Goal: Check status: Check status

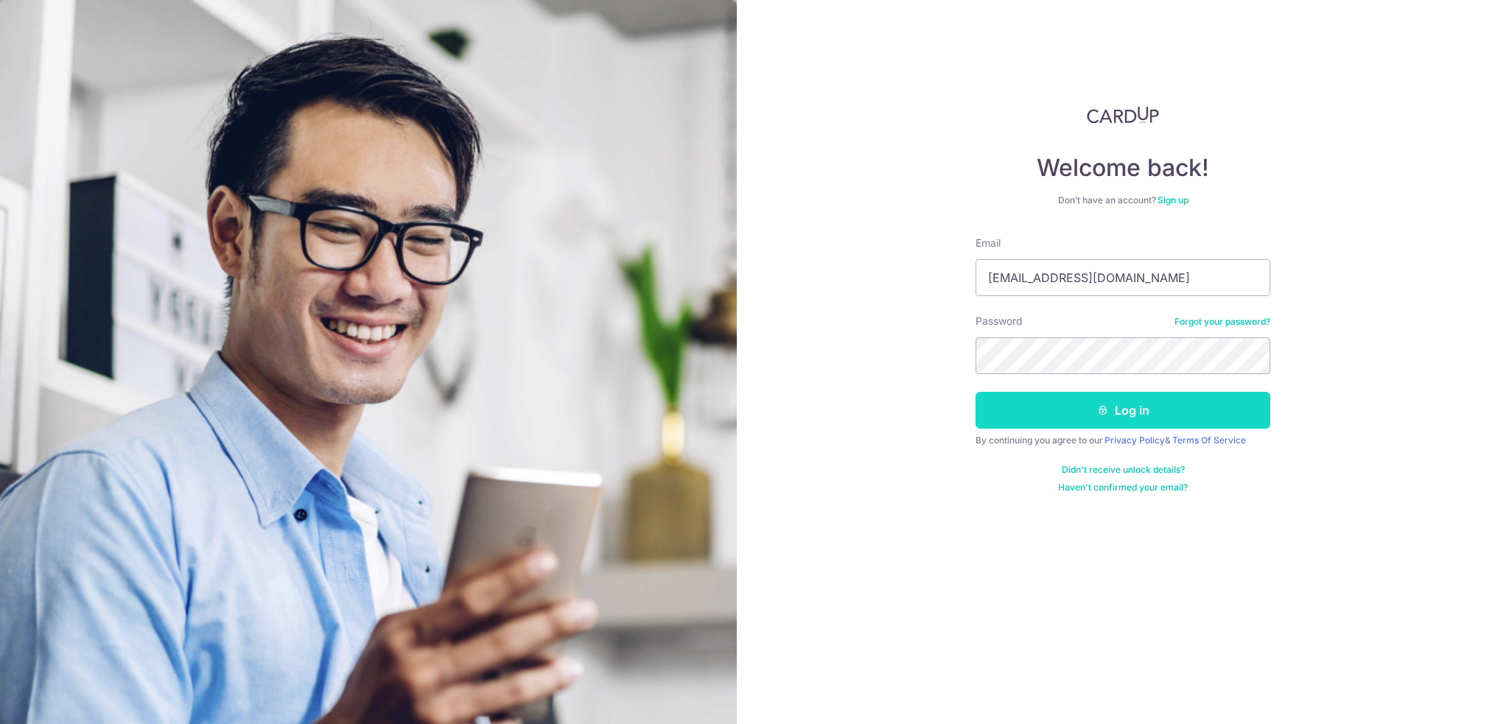
click at [1067, 410] on button "Log in" at bounding box center [1122, 410] width 295 height 37
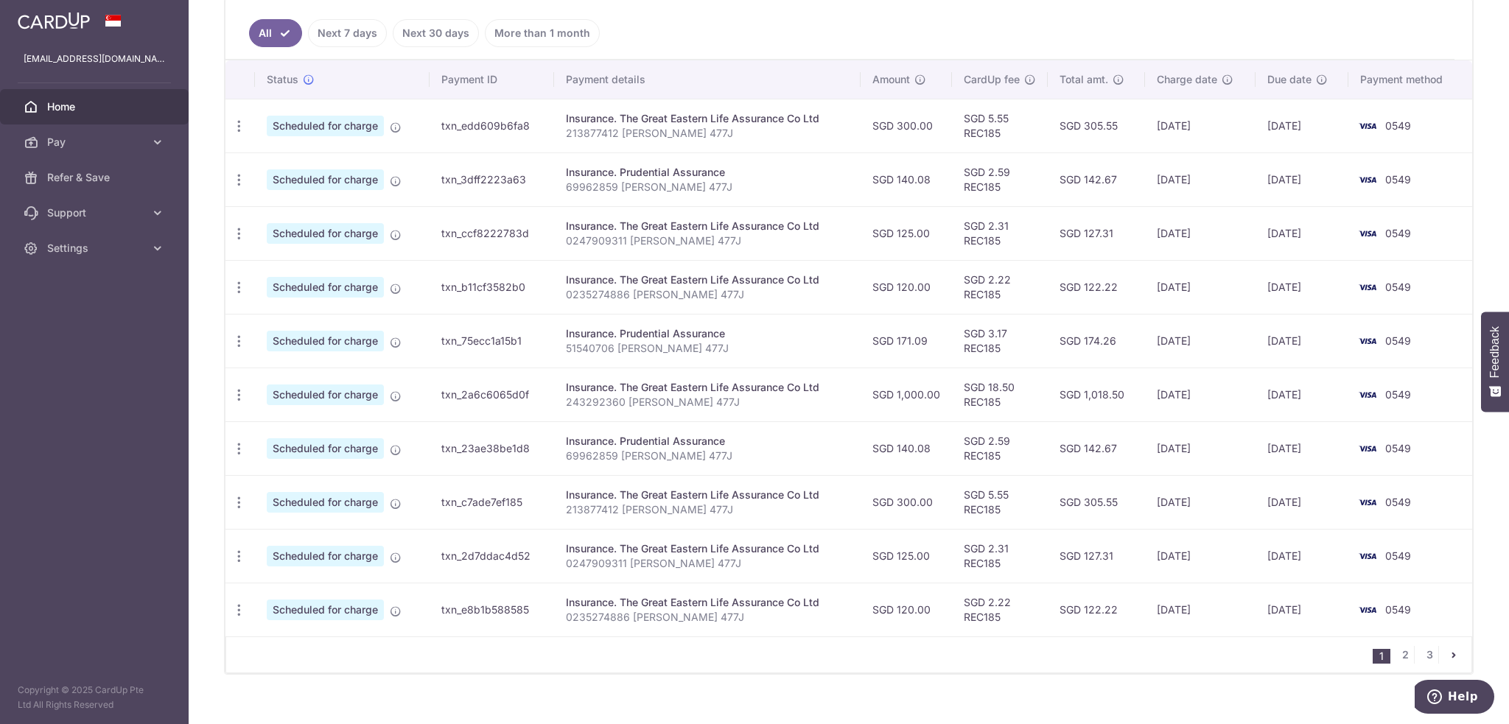
scroll to position [410, 0]
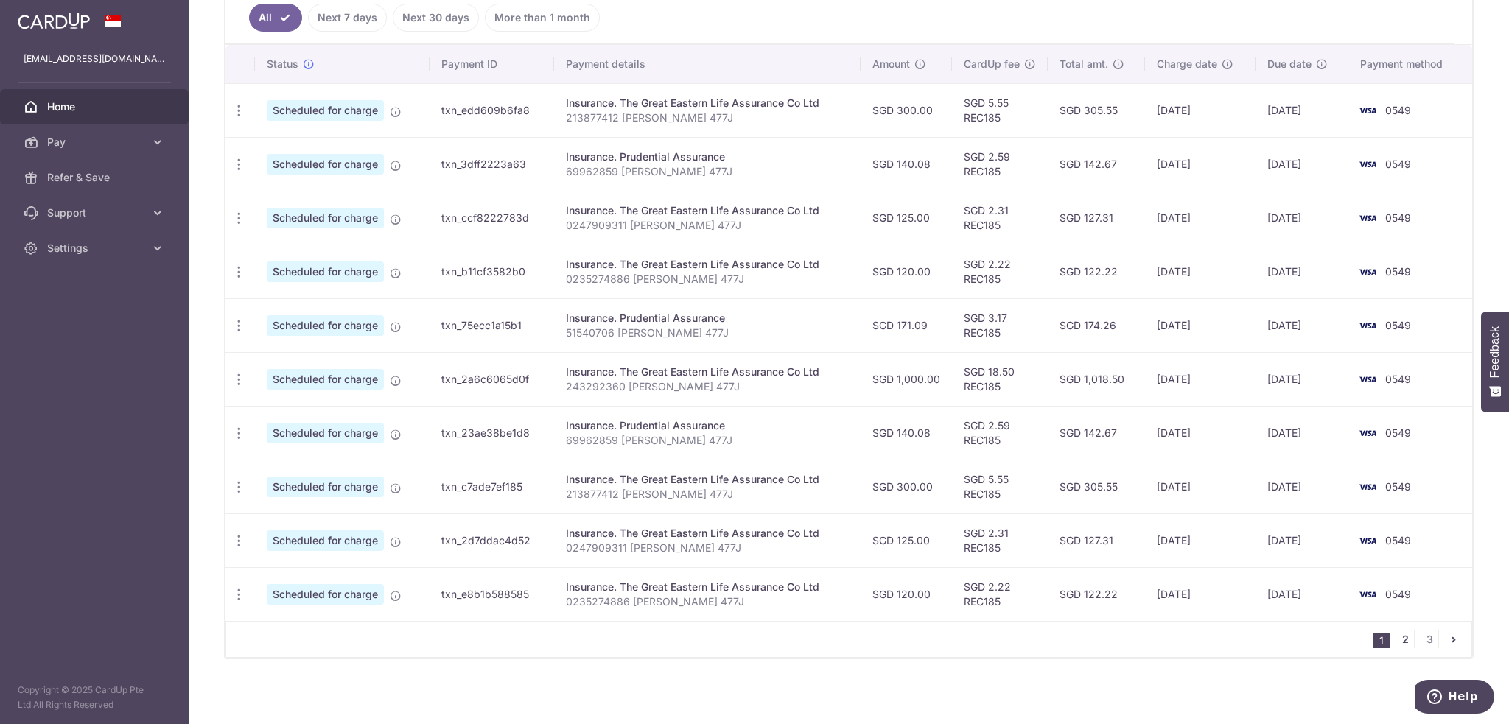
click at [1398, 636] on link "2" at bounding box center [1405, 640] width 18 height 18
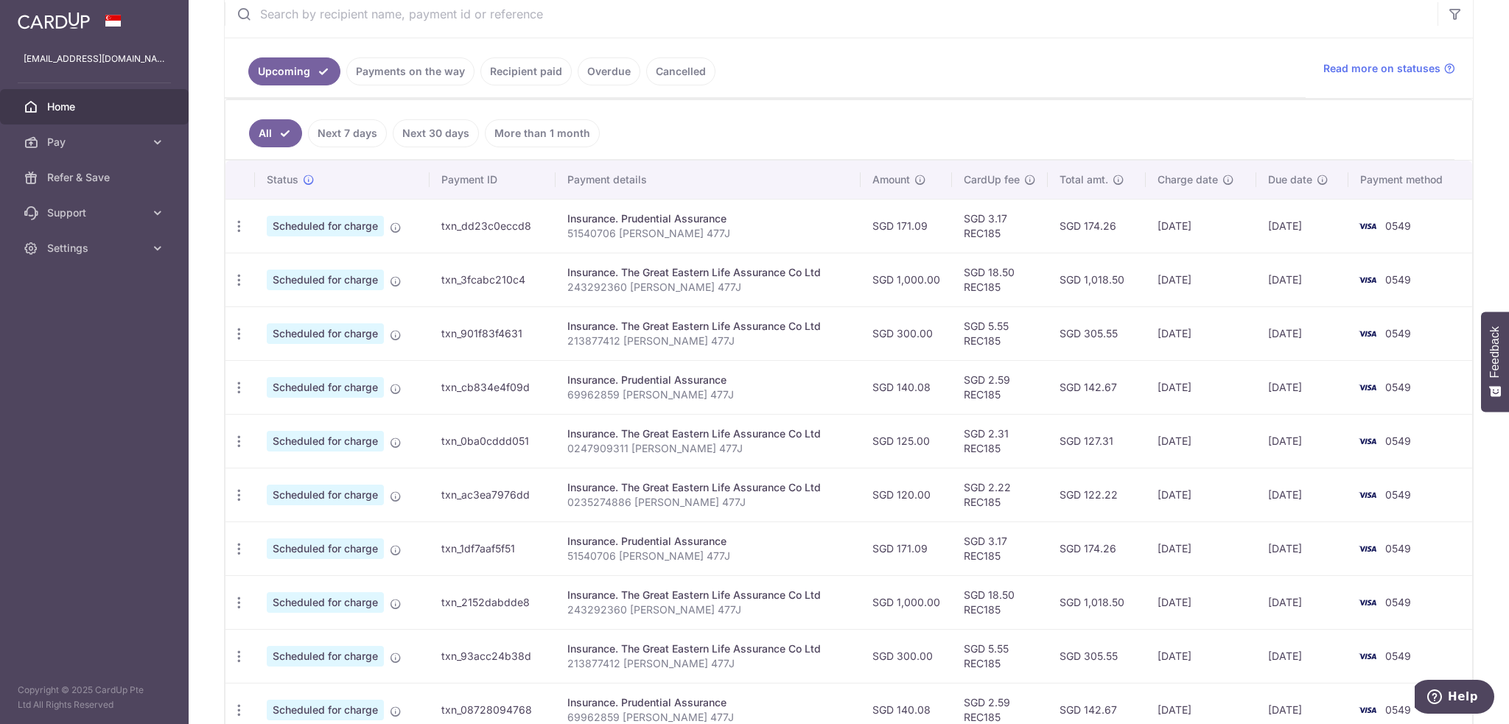
scroll to position [221, 0]
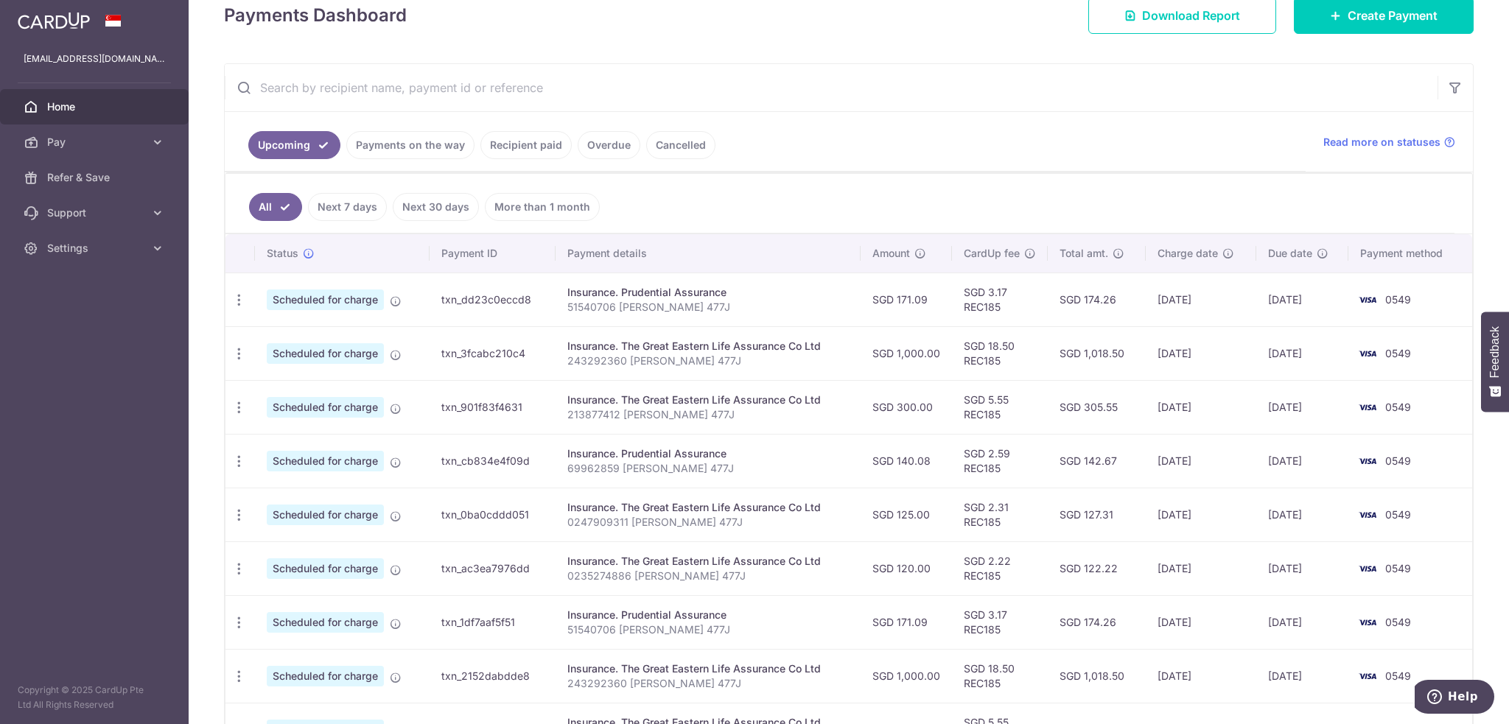
click at [427, 126] on ul "Upcoming Payments on the way Recipient paid Overdue Cancelled" at bounding box center [765, 142] width 1081 height 60
click at [558, 155] on link "Recipient paid" at bounding box center [525, 145] width 91 height 28
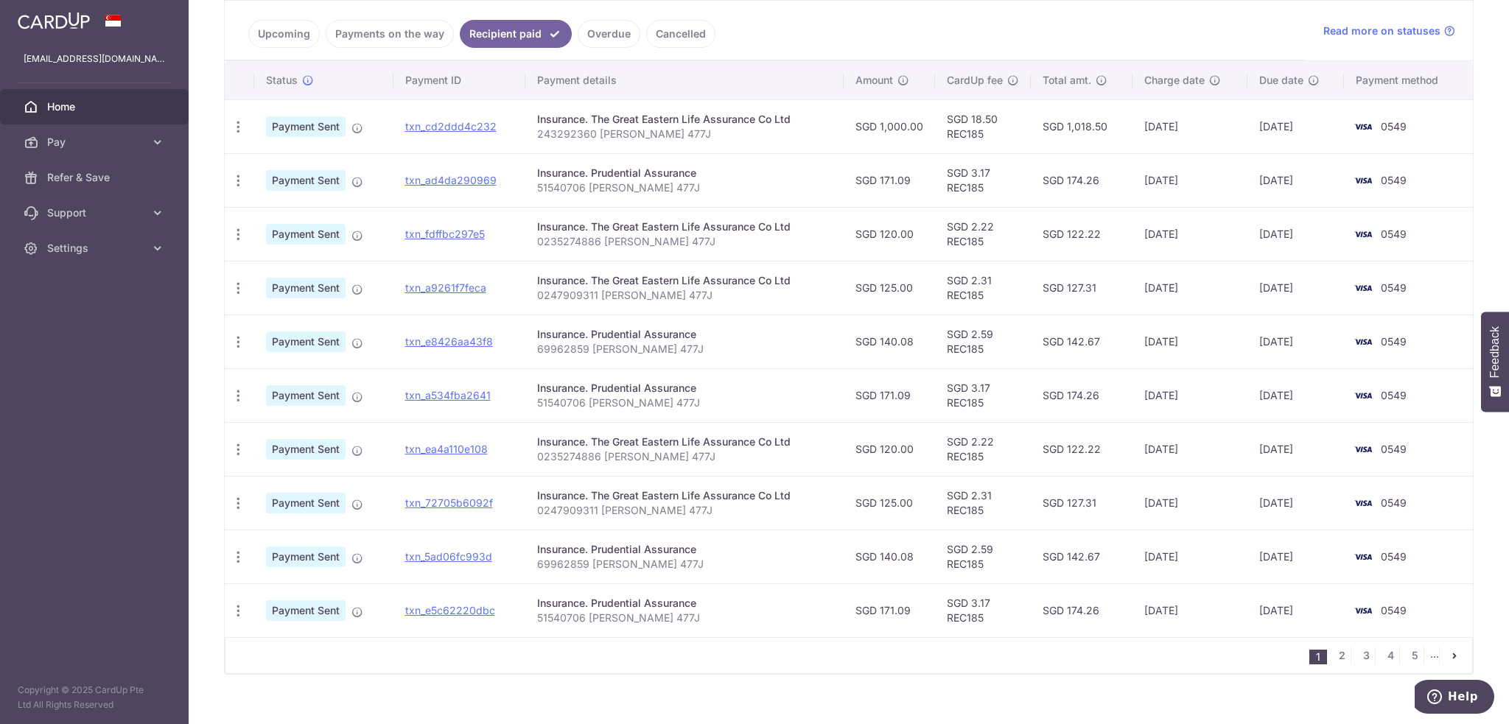
scroll to position [348, 0]
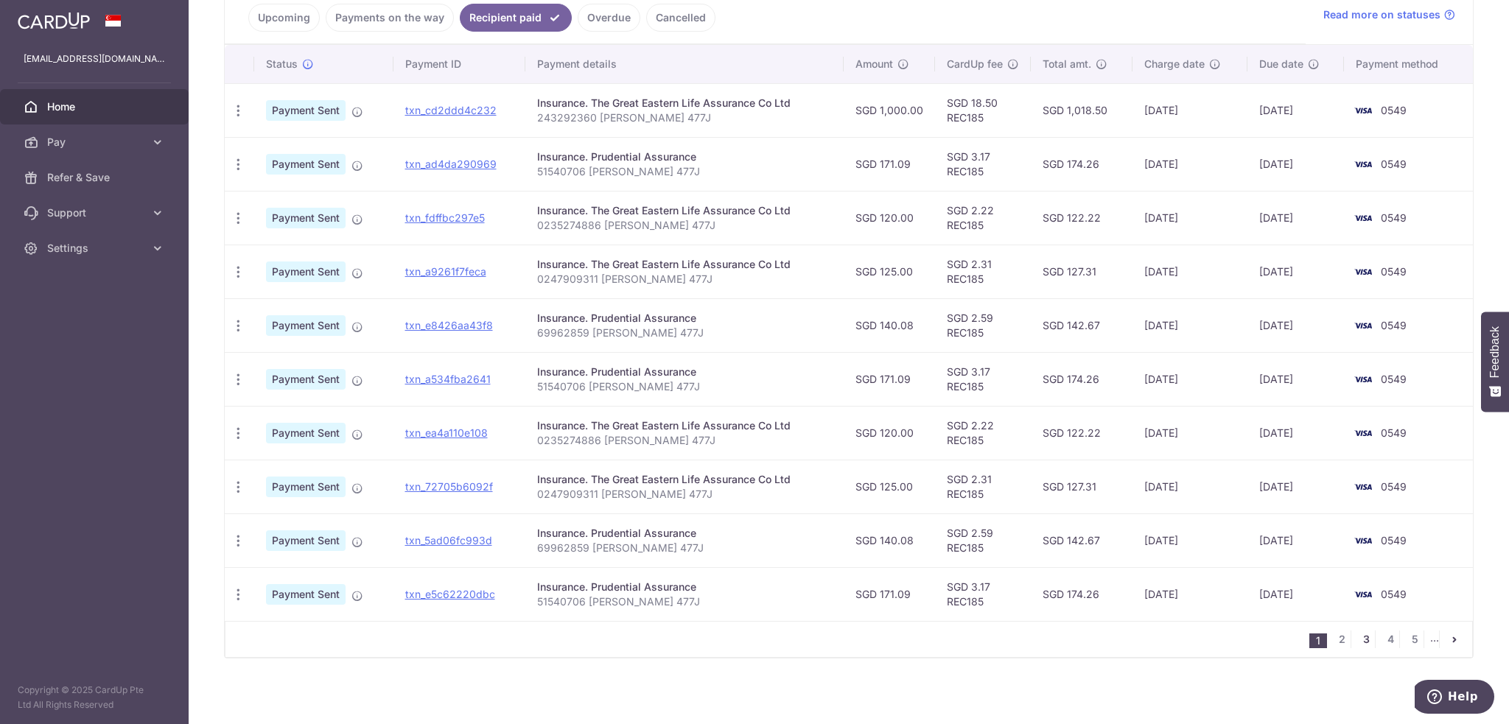
click at [1357, 636] on link "3" at bounding box center [1366, 640] width 18 height 18
click at [1260, 642] on link "1" at bounding box center [1269, 640] width 18 height 18
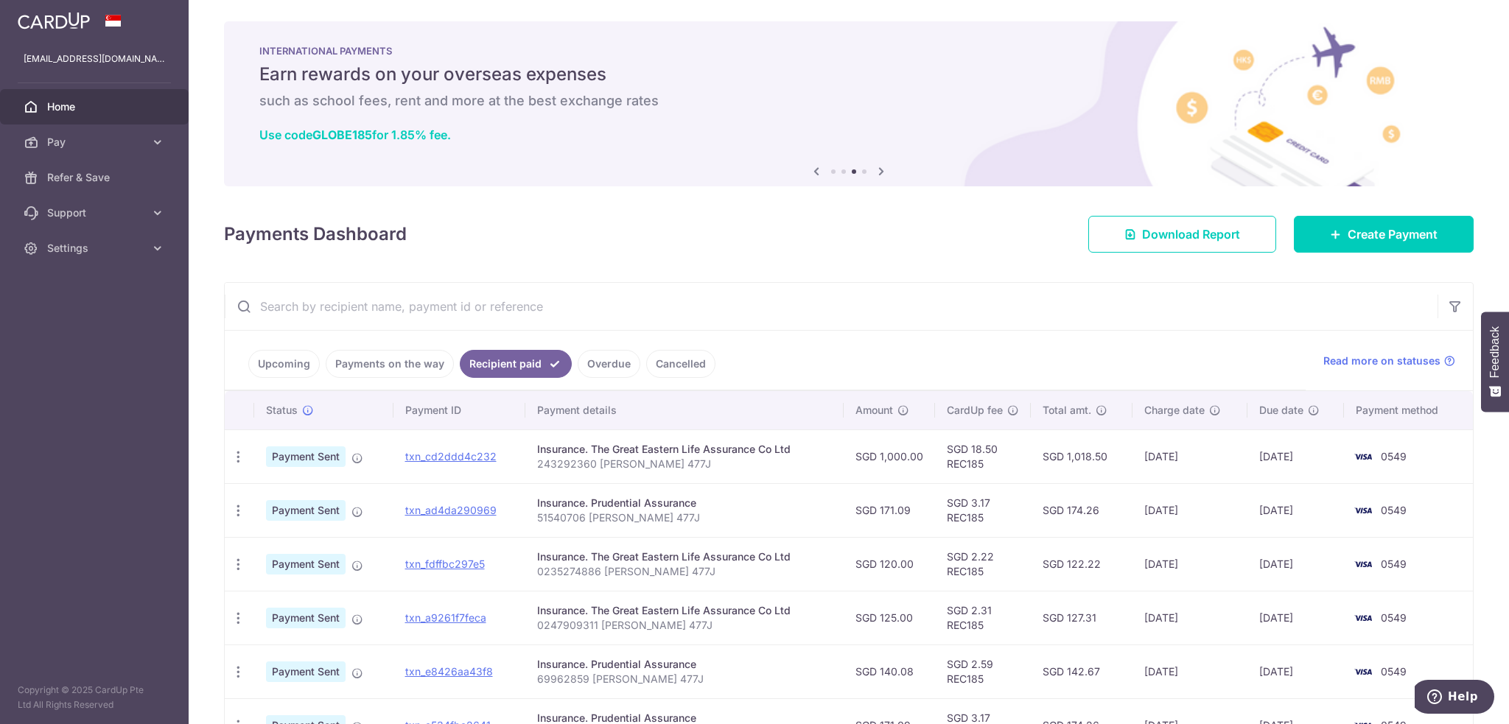
scroll to position [0, 0]
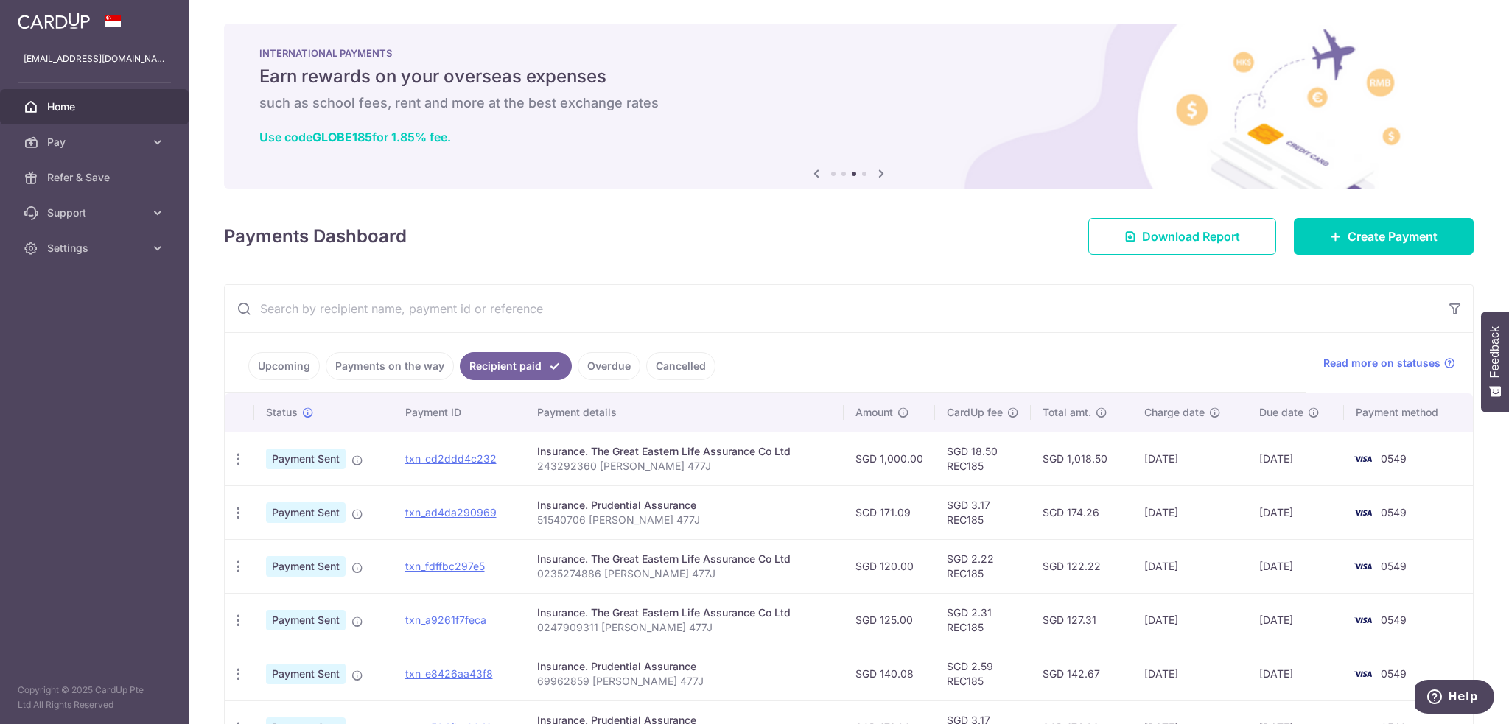
click at [370, 368] on link "Payments on the way" at bounding box center [390, 366] width 128 height 28
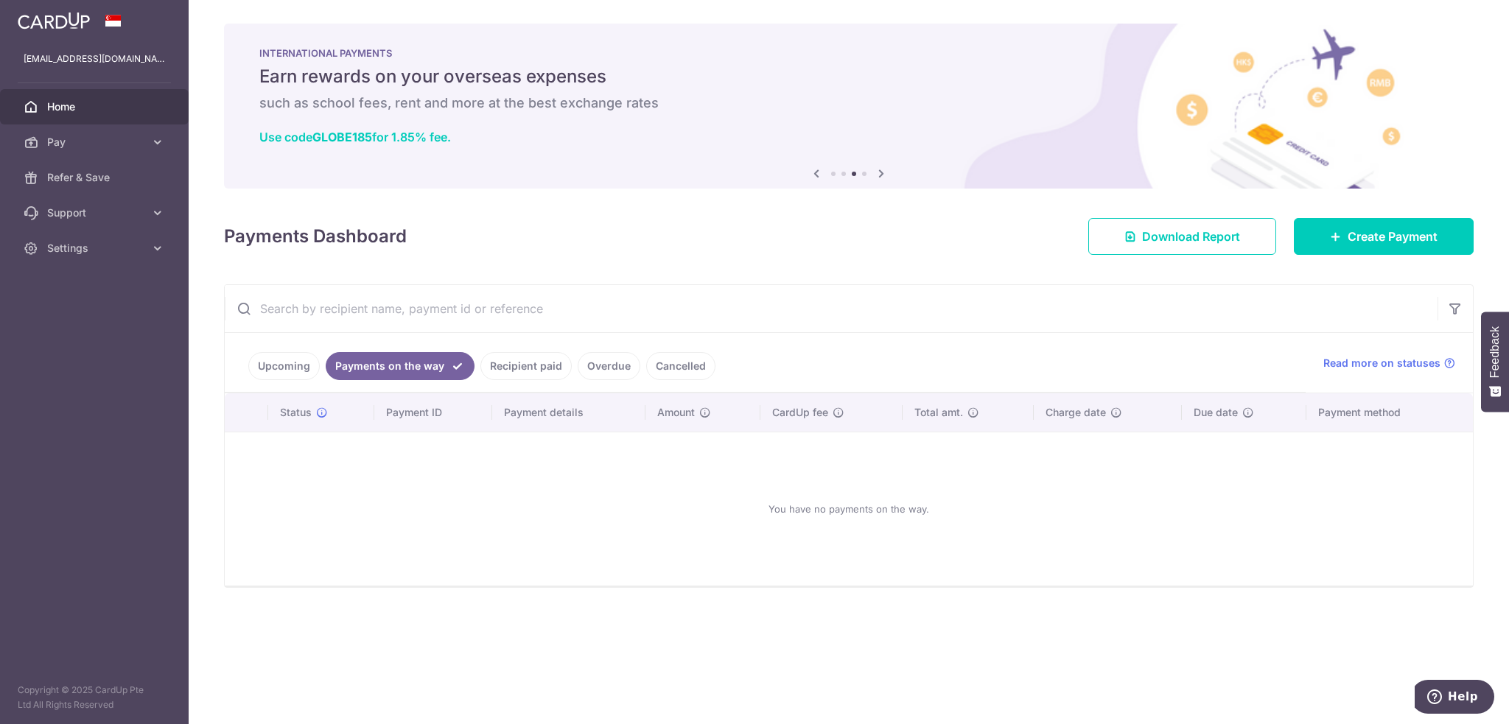
click at [259, 378] on link "Upcoming" at bounding box center [283, 366] width 71 height 28
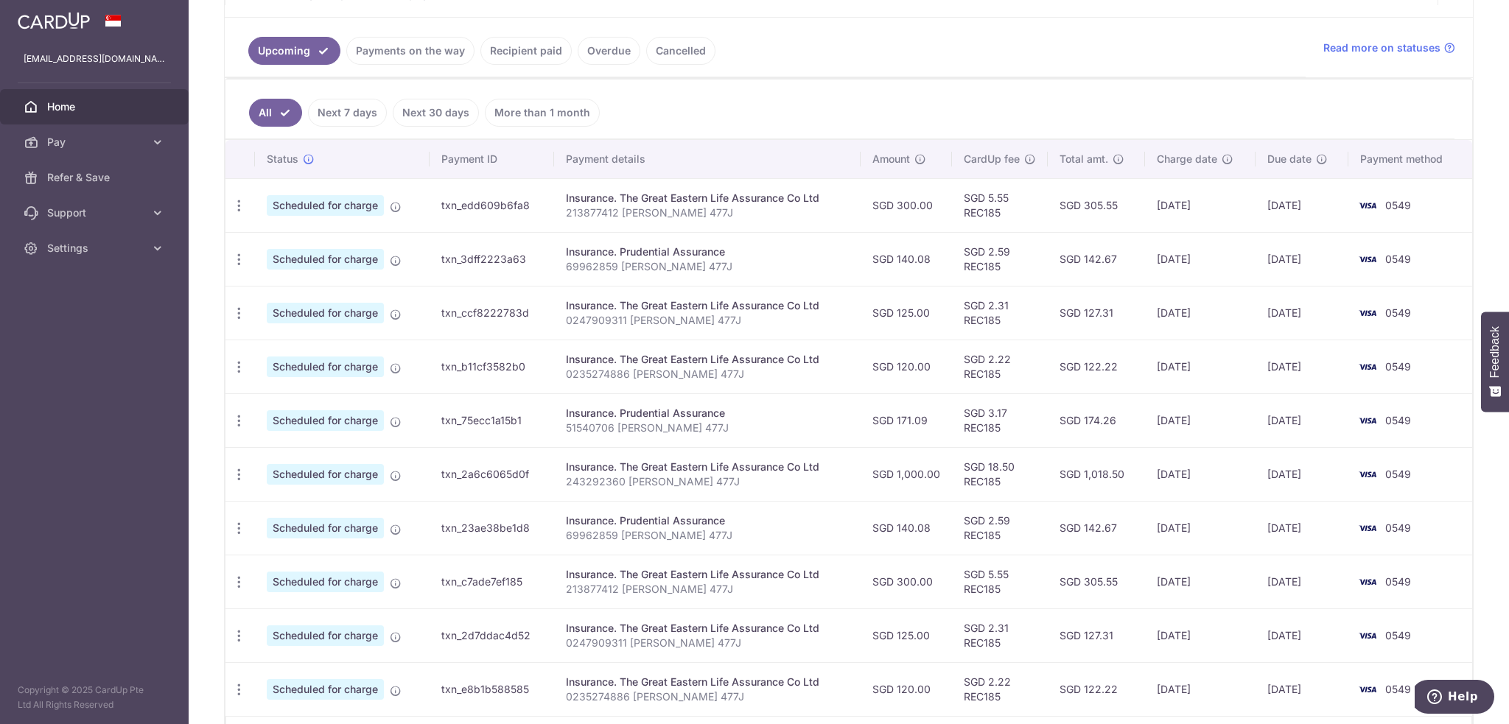
scroll to position [368, 0]
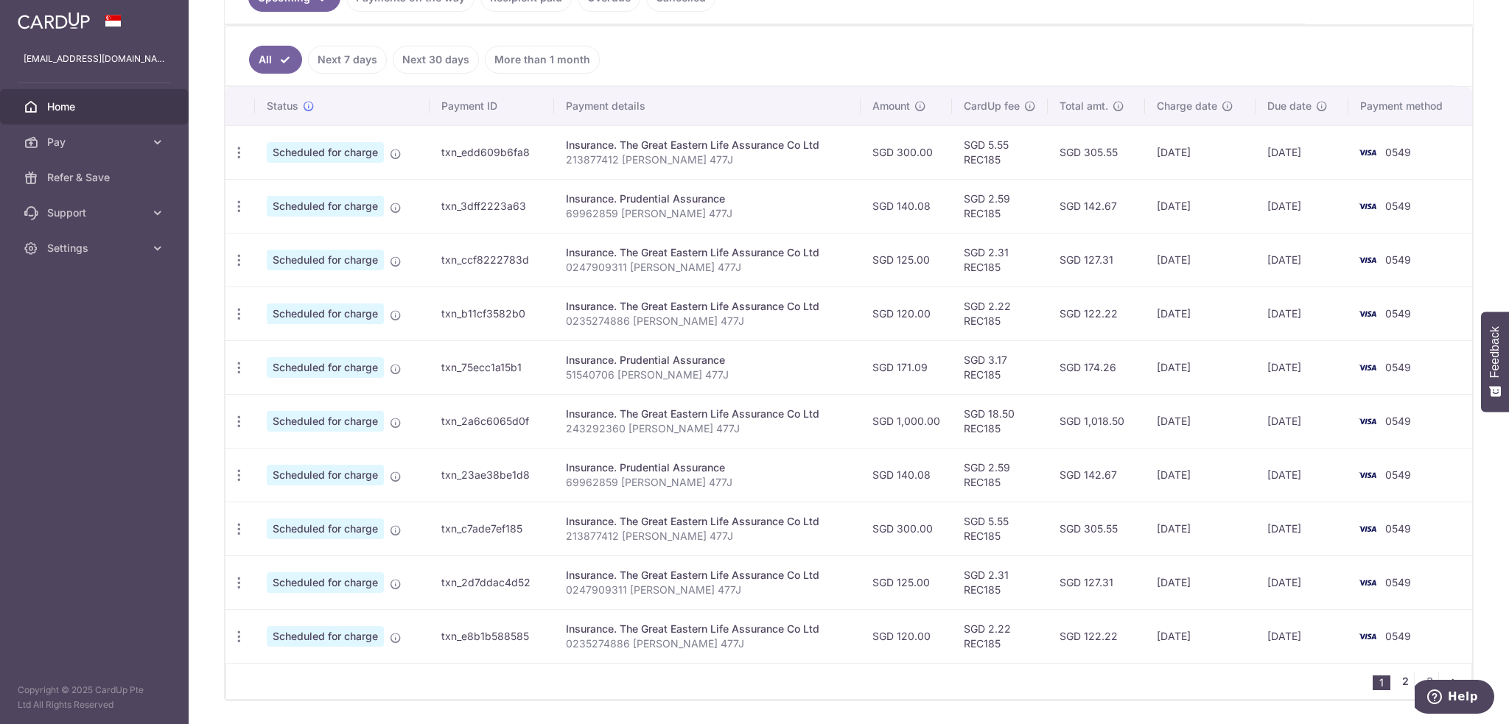
click at [1399, 675] on link "2" at bounding box center [1405, 682] width 18 height 18
click at [1420, 677] on link "3" at bounding box center [1429, 682] width 18 height 18
